Goal: Task Accomplishment & Management: Complete application form

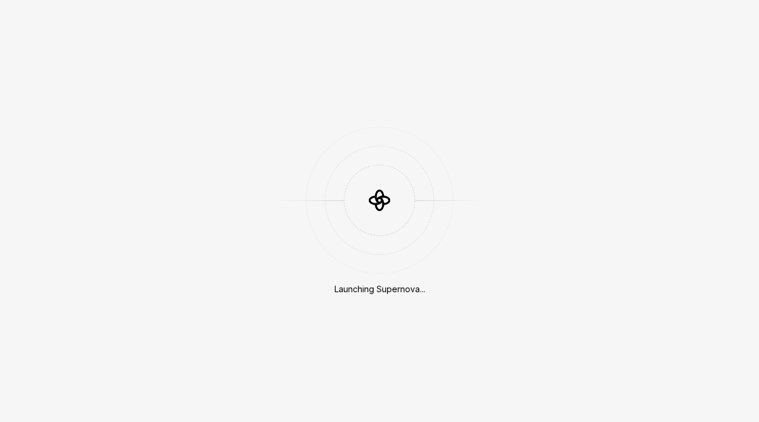
click at [153, 87] on div "Launching Supernova..." at bounding box center [379, 211] width 759 height 422
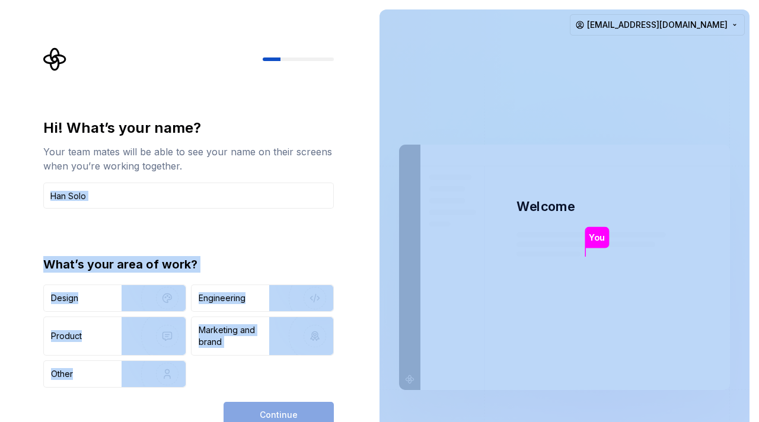
drag, startPoint x: 362, startPoint y: 163, endPoint x: 480, endPoint y: 115, distance: 127.3
click at [480, 115] on div "Hi! What’s your name? Your team mates will be able to see your name on their sc…" at bounding box center [379, 267] width 759 height 535
click at [480, 115] on img at bounding box center [564, 268] width 480 height 560
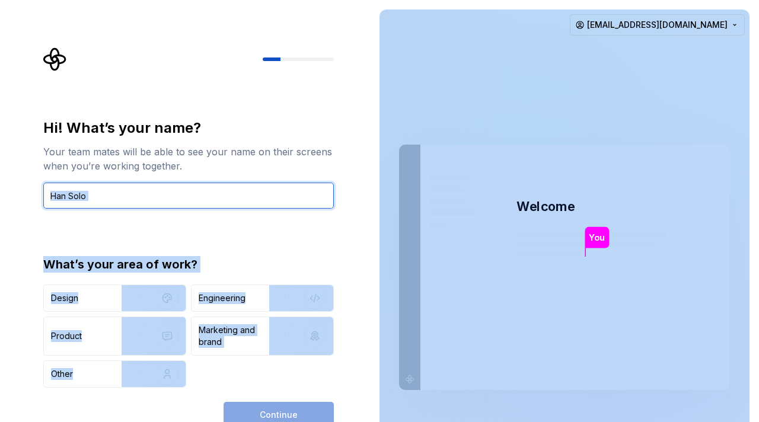
click at [251, 188] on input "text" at bounding box center [188, 196] width 290 height 26
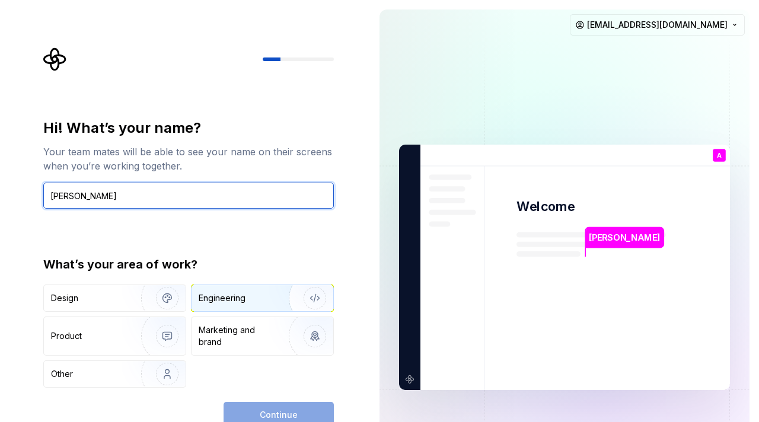
type input "Absar Ahmad Rao"
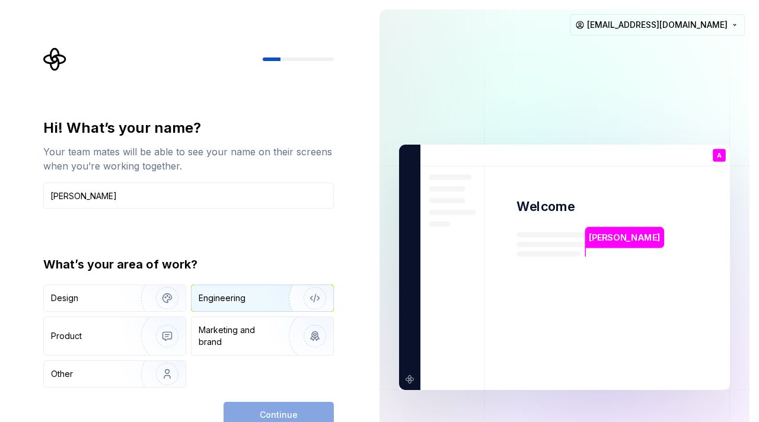
click at [272, 293] on img "button" at bounding box center [307, 297] width 76 height 79
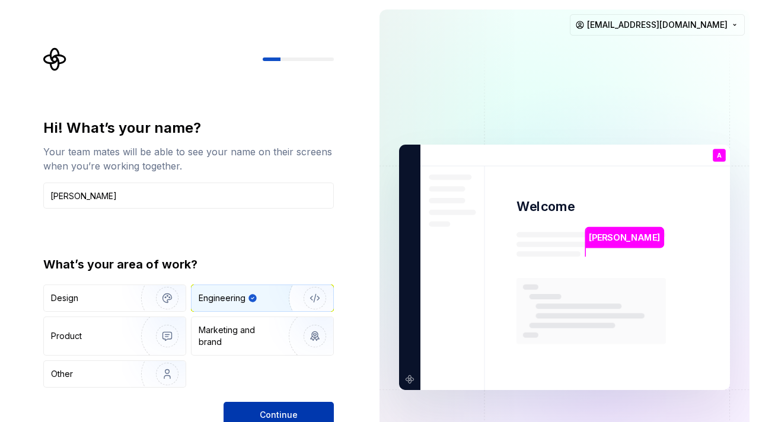
click at [300, 404] on button "Continue" at bounding box center [278, 415] width 110 height 26
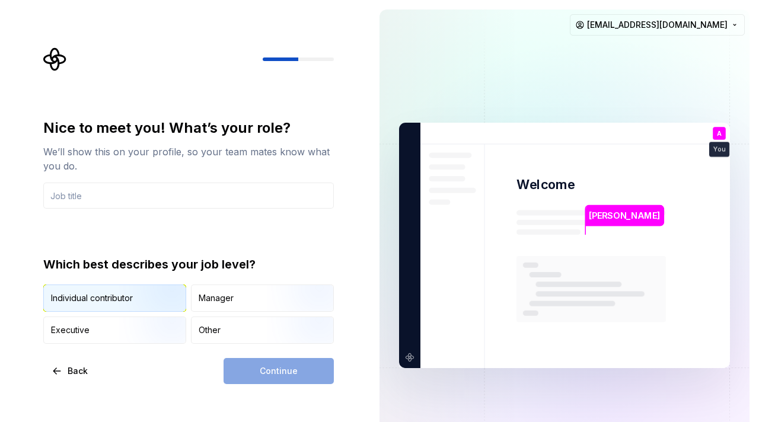
click at [148, 301] on img "button" at bounding box center [157, 312] width 76 height 79
click at [289, 373] on div "Continue" at bounding box center [278, 371] width 110 height 26
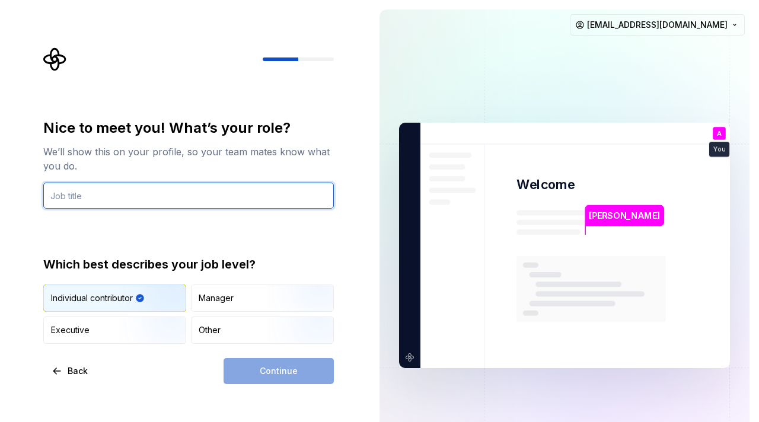
click at [219, 190] on input "text" at bounding box center [188, 196] width 290 height 26
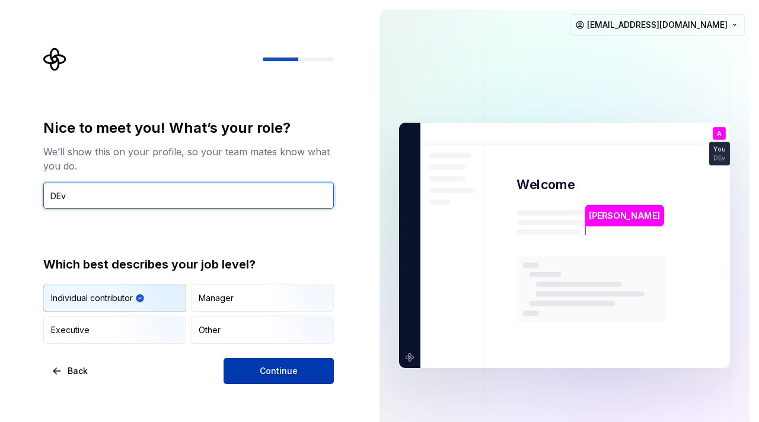
type input "DEv"
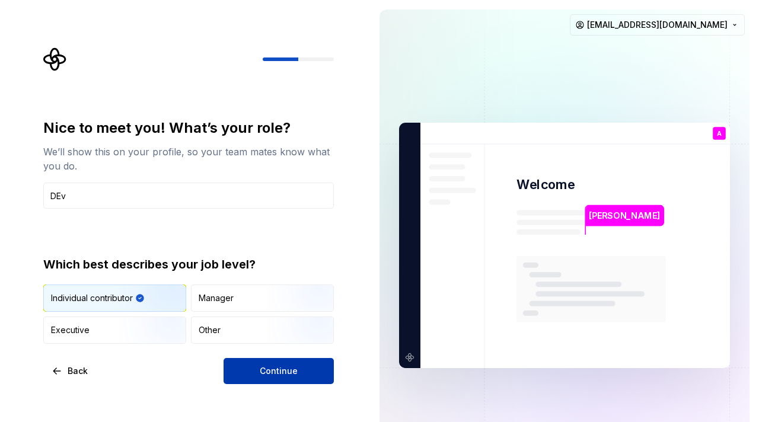
click at [285, 368] on span "Continue" at bounding box center [279, 371] width 38 height 12
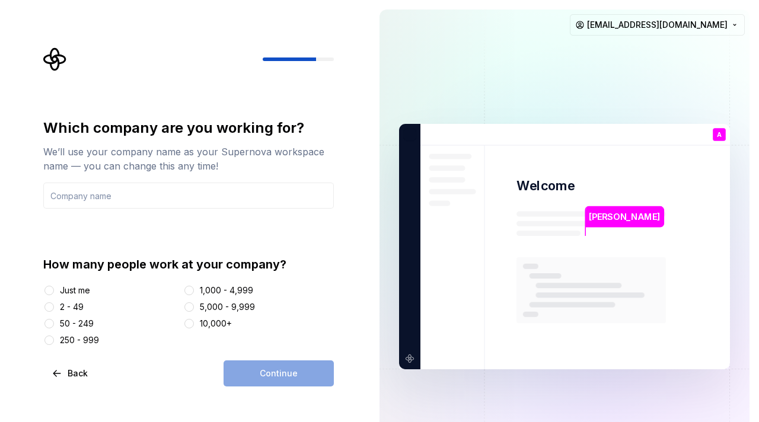
click at [75, 293] on div "Just me" at bounding box center [75, 290] width 30 height 12
click at [54, 293] on button "Just me" at bounding box center [48, 290] width 9 height 9
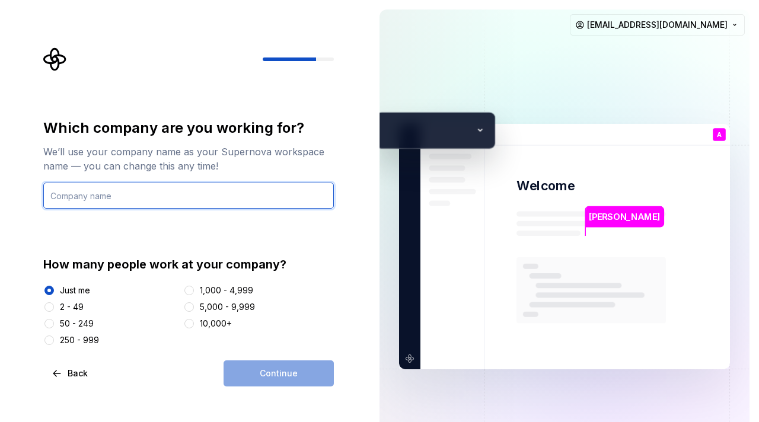
click at [183, 197] on input "text" at bounding box center [188, 196] width 290 height 26
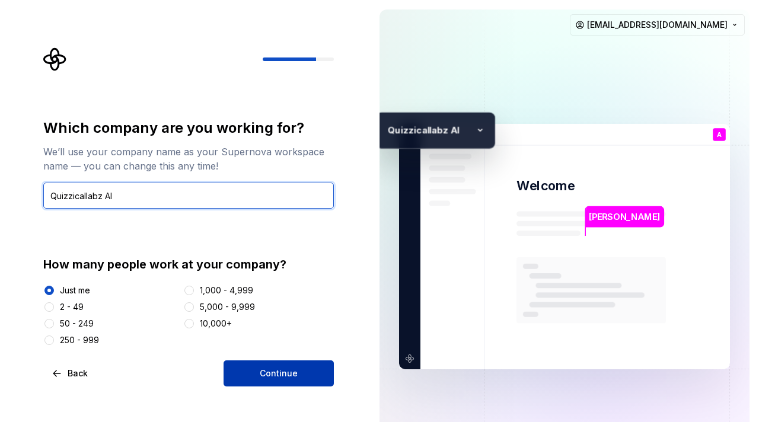
type input "Quizzicallabz AI"
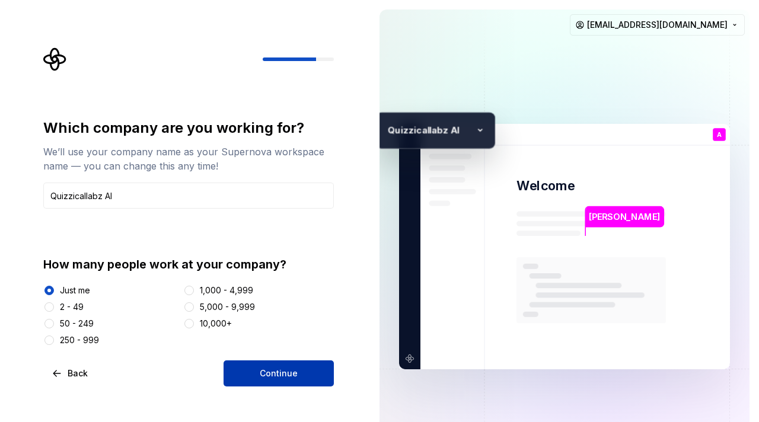
click at [277, 374] on span "Continue" at bounding box center [279, 373] width 38 height 12
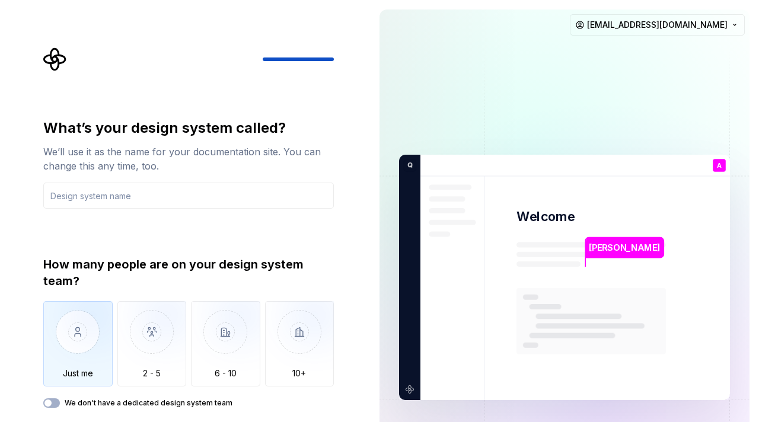
click at [49, 332] on img "button" at bounding box center [77, 340] width 69 height 79
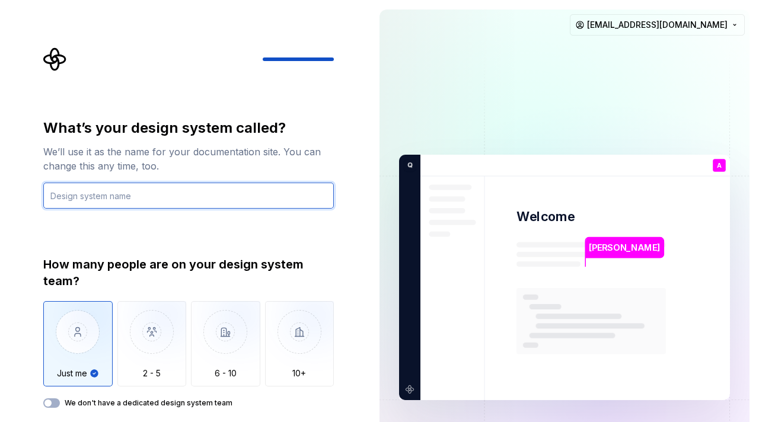
click at [158, 189] on input "text" at bounding box center [188, 196] width 290 height 26
type input "QC"
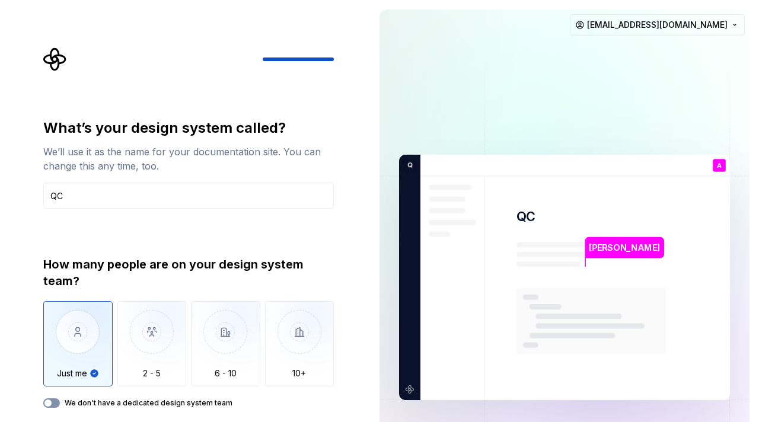
click at [49, 402] on span "button" at bounding box center [47, 402] width 7 height 7
